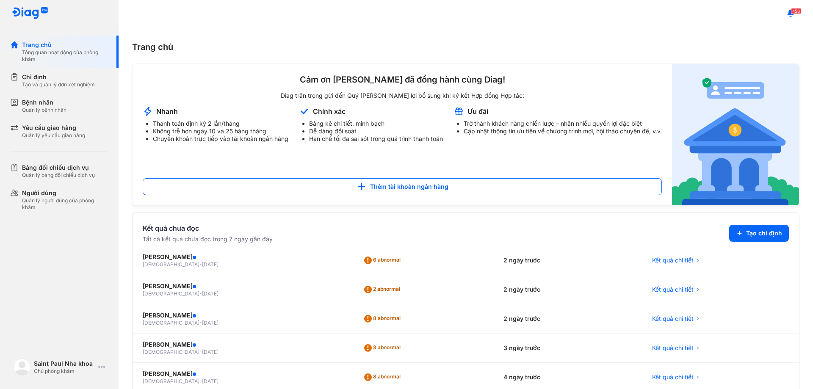
scroll to position [95, 0]
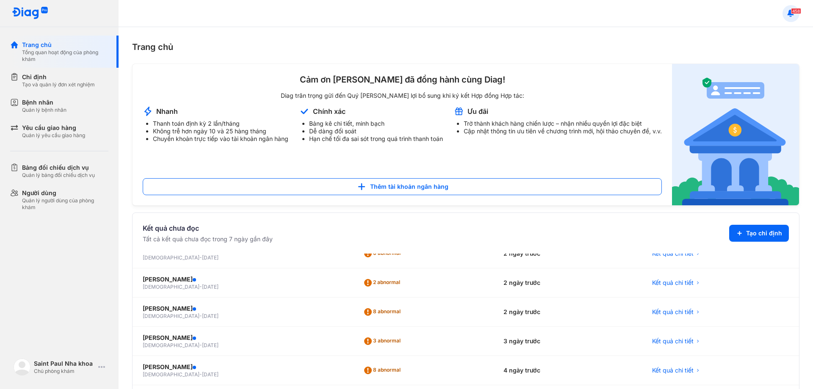
click at [791, 16] on use at bounding box center [791, 12] width 6 height 7
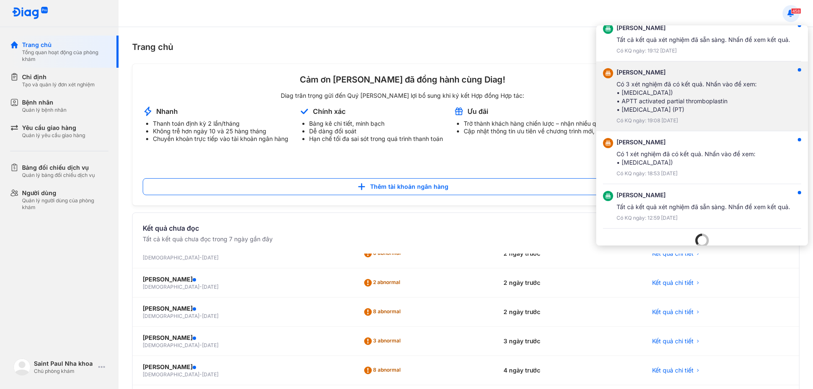
scroll to position [366, 0]
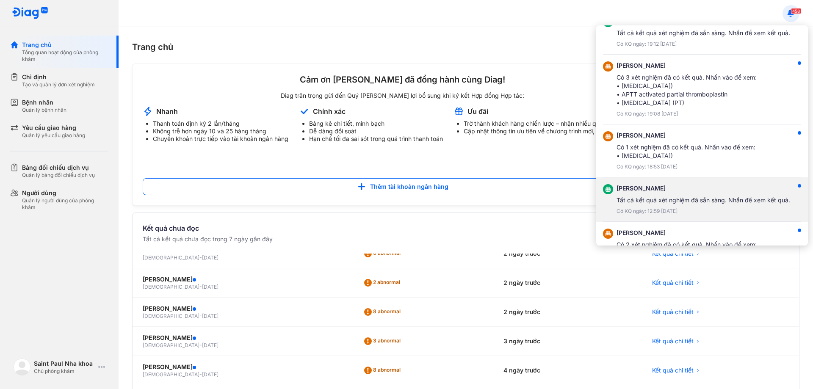
click at [649, 198] on div "Tất cả kết quả xét nghiệm đã sẵn sàng. Nhấn để xem kết quả." at bounding box center [704, 200] width 174 height 8
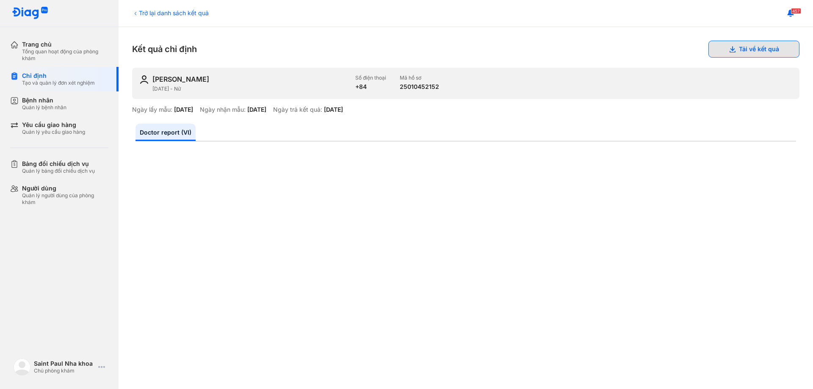
click at [764, 50] on button "Tải về kết quả" at bounding box center [754, 49] width 91 height 17
click at [791, 14] on use at bounding box center [791, 12] width 6 height 7
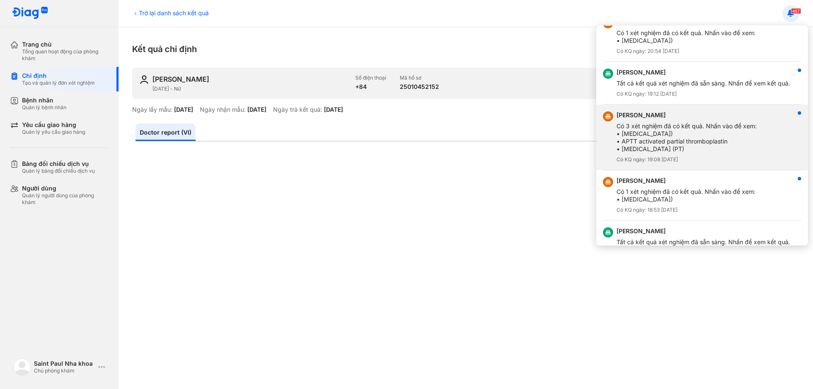
scroll to position [298, 0]
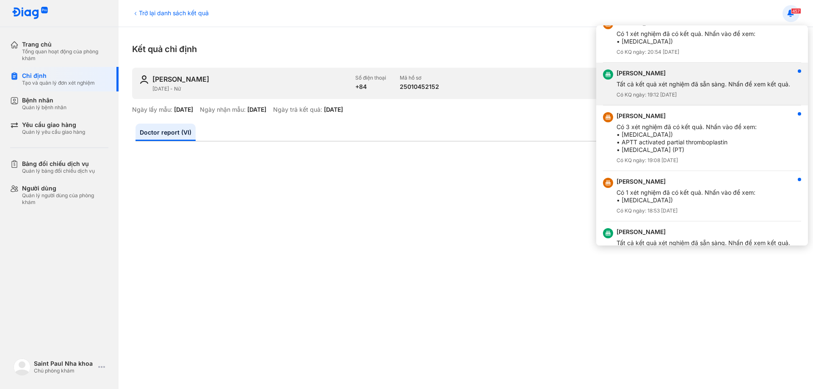
click at [668, 82] on div "Tất cả kết quả xét nghiệm đã sẵn sàng. Nhấn để xem kết quả." at bounding box center [704, 84] width 174 height 8
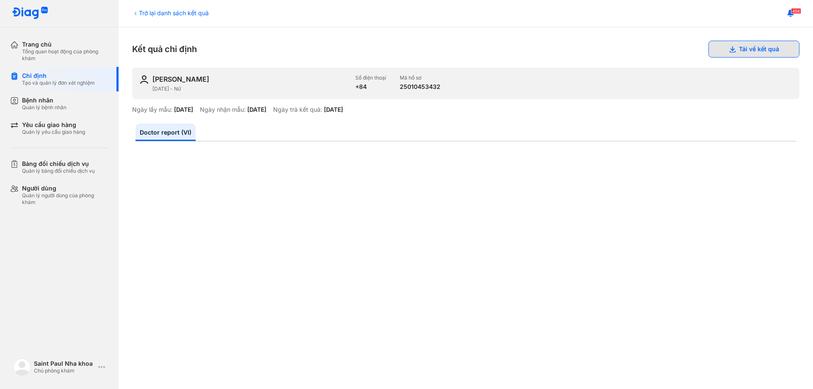
click at [749, 47] on button "Tải về kết quả" at bounding box center [754, 49] width 91 height 17
click at [789, 15] on use at bounding box center [791, 12] width 6 height 7
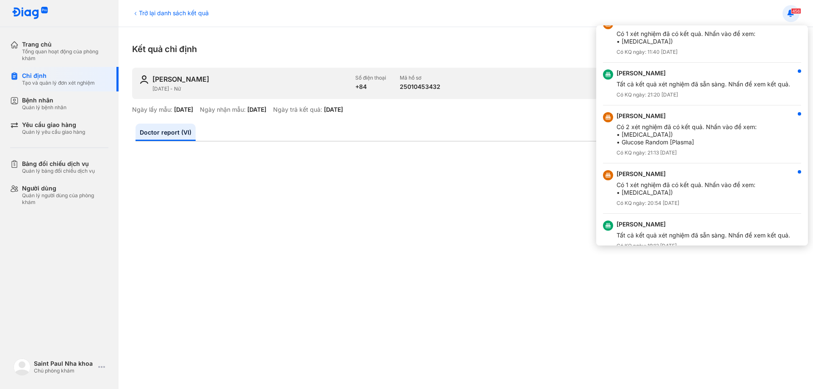
scroll to position [127, 0]
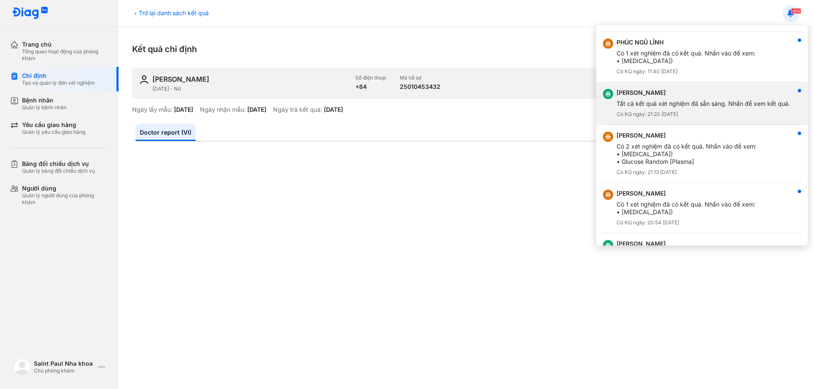
click at [693, 94] on div "NGUYỄN TRƯƠNG NGỌC HỒNG TÚ" at bounding box center [704, 93] width 174 height 8
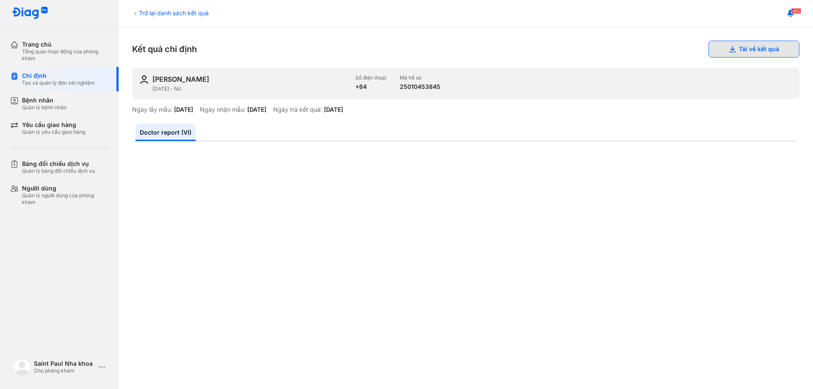
click at [745, 46] on button "Tải về kết quả" at bounding box center [754, 49] width 91 height 17
click at [796, 16] on button at bounding box center [791, 13] width 17 height 17
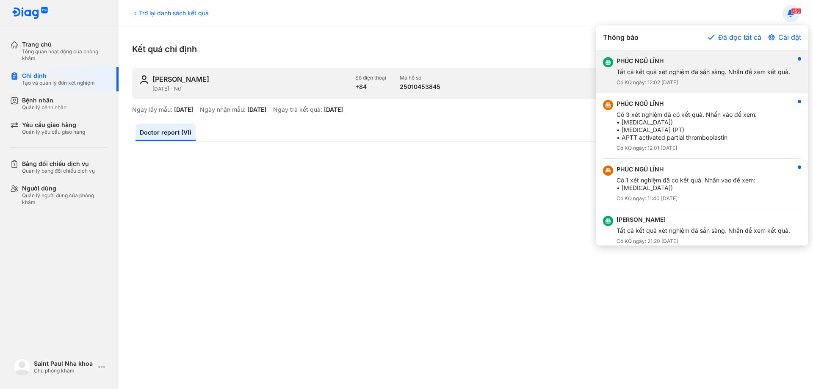
click at [655, 61] on div "PHÚC NGŨ LĨNH" at bounding box center [704, 61] width 174 height 8
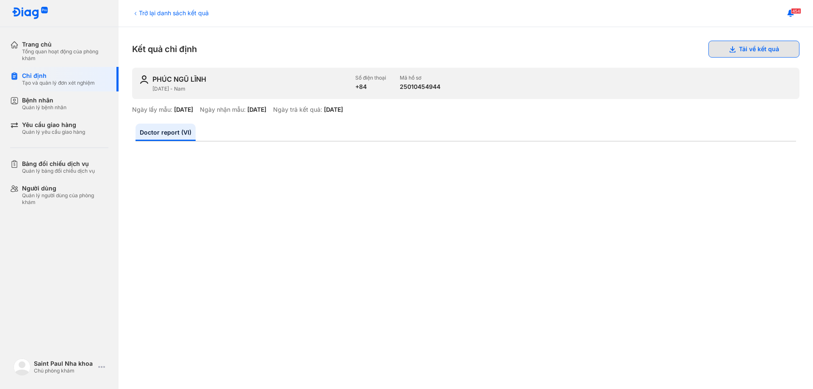
click at [753, 53] on button "Tải về kết quả" at bounding box center [754, 49] width 91 height 17
